Goal: Task Accomplishment & Management: Use online tool/utility

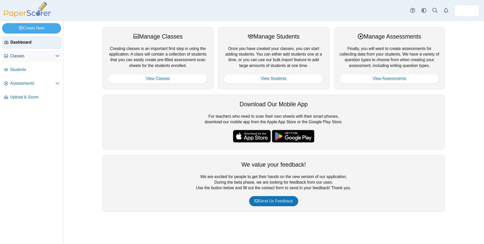
click at [11, 58] on span "Classes" at bounding box center [32, 56] width 45 height 6
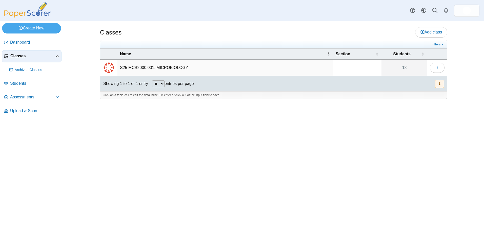
click at [134, 66] on td "S25 MCB2000.001: MICROBIOLOGY" at bounding box center [226, 68] width 216 height 16
click at [106, 67] on img "External class connected through Canvas" at bounding box center [109, 68] width 12 height 12
click at [441, 66] on button "button" at bounding box center [437, 68] width 15 height 10
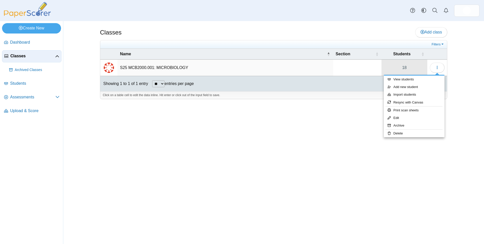
click at [404, 61] on link "18" at bounding box center [405, 68] width 46 height 16
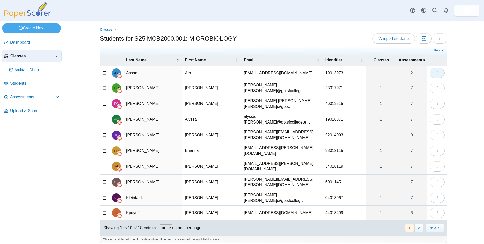
click at [439, 71] on icon "button" at bounding box center [437, 73] width 4 height 4
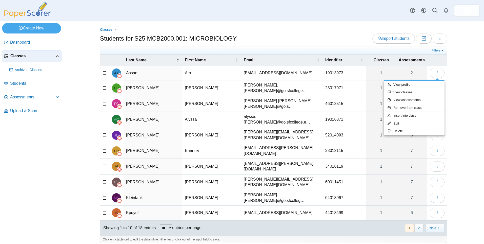
click at [75, 84] on div "Classes Students for S25 MCB2000.001: MICROBIOLOGY Import students Moderation 0…" at bounding box center [273, 132] width 421 height 223
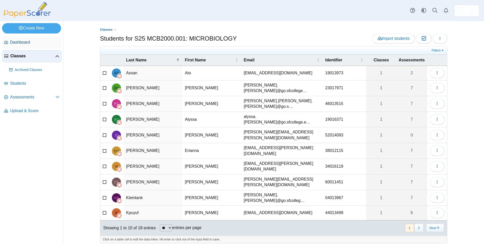
click at [17, 42] on span "Dashboard" at bounding box center [34, 43] width 49 height 6
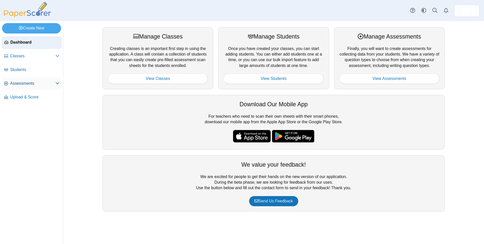
click at [17, 85] on span "Assessments" at bounding box center [32, 84] width 45 height 6
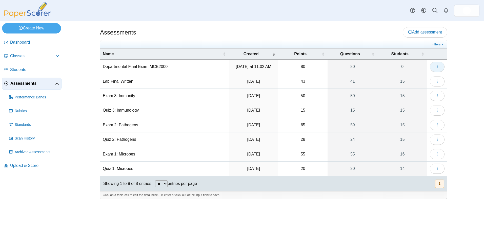
click at [436, 65] on icon "button" at bounding box center [437, 66] width 4 height 4
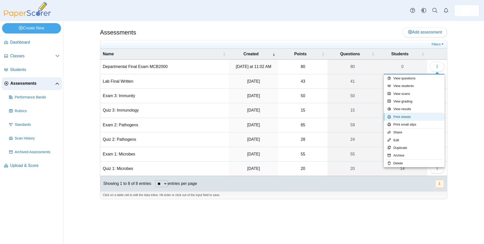
click at [431, 114] on link "Print sheets" at bounding box center [414, 117] width 61 height 8
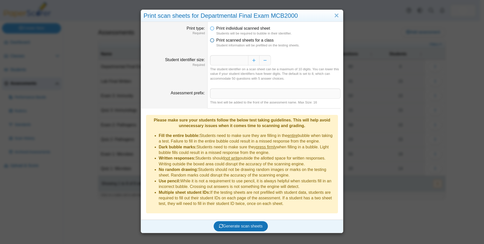
click at [219, 42] on span "Print scanned sheets for a class" at bounding box center [245, 40] width 58 height 4
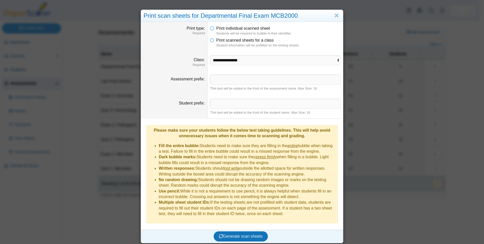
click at [234, 55] on dd "**********" at bounding box center [276, 60] width 136 height 19
click at [233, 61] on select "**********" at bounding box center [275, 60] width 130 height 10
select select "**********"
click at [210, 55] on select "**********" at bounding box center [275, 60] width 130 height 10
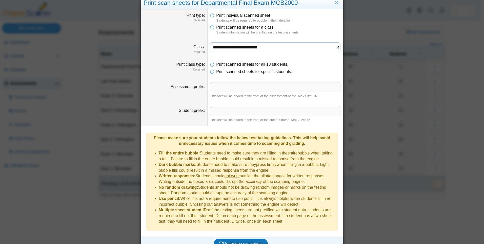
scroll to position [14, 0]
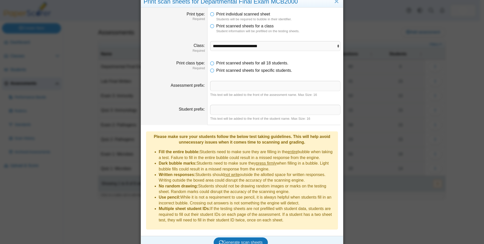
click at [234, 73] on dd "Print scanned sheets for all 18 students. Print scanned sheets for specific stu…" at bounding box center [276, 66] width 136 height 21
click at [212, 74] on dd "Print scanned sheets for all 18 students. Print scanned sheets for specific stu…" at bounding box center [276, 66] width 136 height 21
click at [211, 71] on icon at bounding box center [212, 70] width 4 height 4
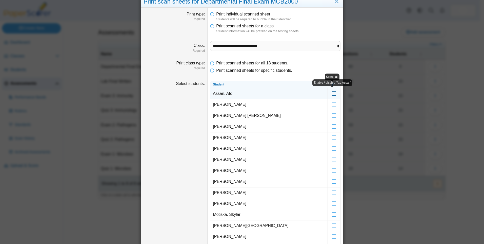
click at [330, 93] on label at bounding box center [334, 93] width 12 height 11
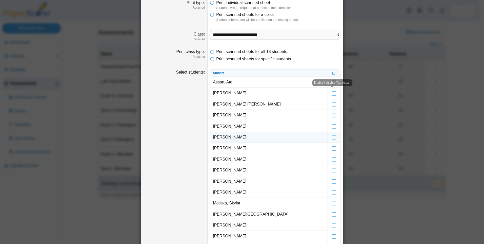
scroll to position [40, 0]
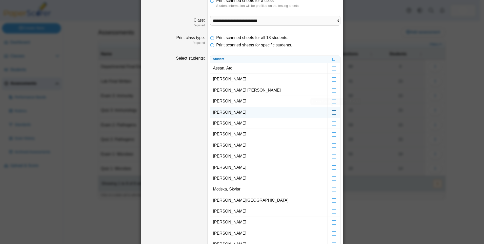
click at [333, 112] on icon at bounding box center [334, 110] width 5 height 5
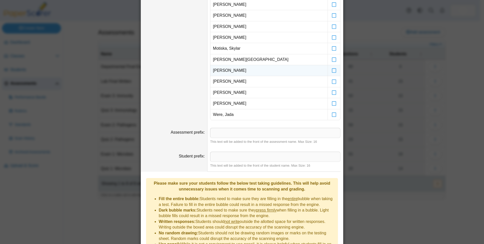
scroll to position [141, 0]
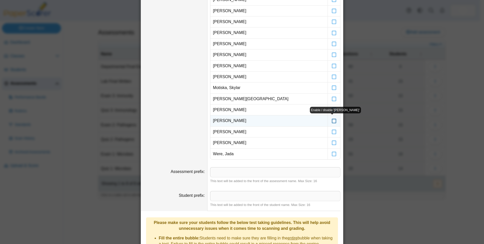
click at [332, 120] on icon at bounding box center [334, 118] width 5 height 5
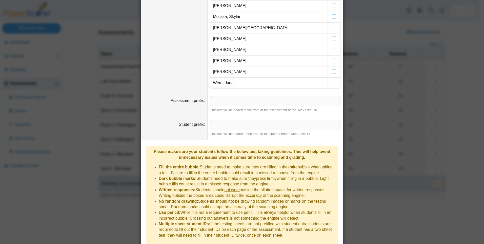
scroll to position [227, 0]
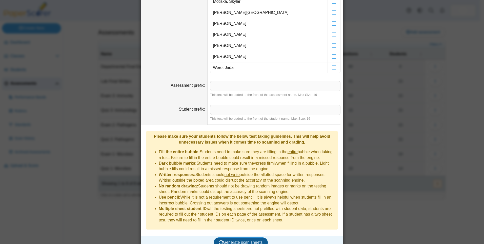
click at [250, 240] on span "Generate scan sheets" at bounding box center [241, 242] width 44 height 4
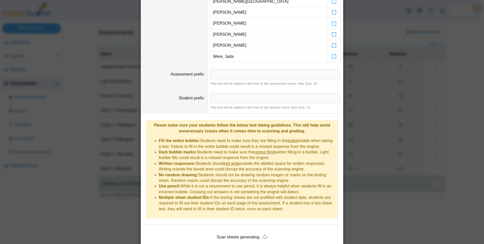
scroll to position [252, 0]
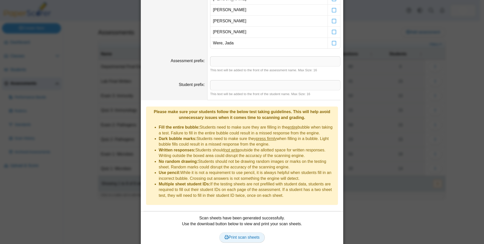
click at [249, 235] on span "Print scan sheets" at bounding box center [242, 237] width 35 height 4
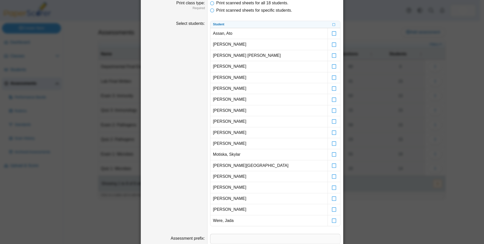
scroll to position [268, 0]
